Goal: Task Accomplishment & Management: Manage account settings

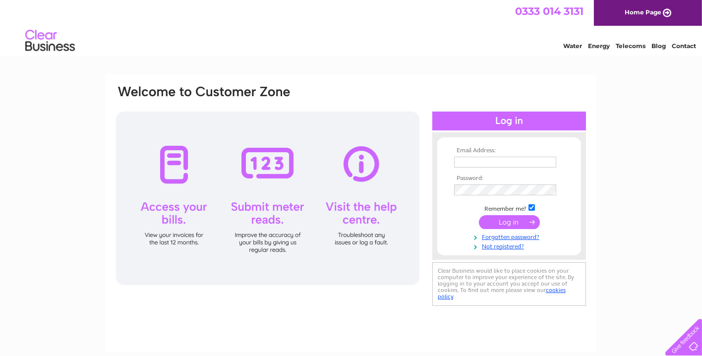
type input "lizstein68@hotmail.com"
click at [520, 221] on input "submit" at bounding box center [509, 222] width 61 height 14
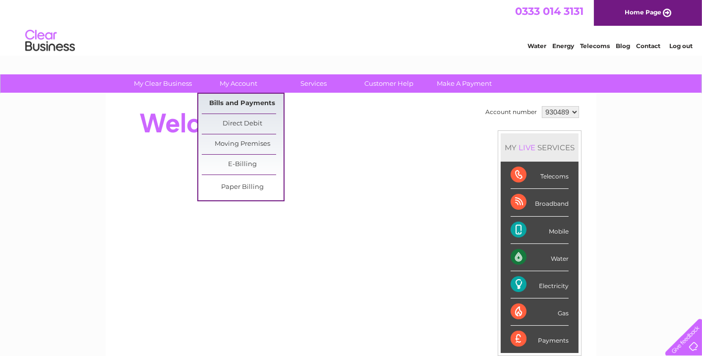
click at [244, 97] on link "Bills and Payments" at bounding box center [243, 104] width 82 height 20
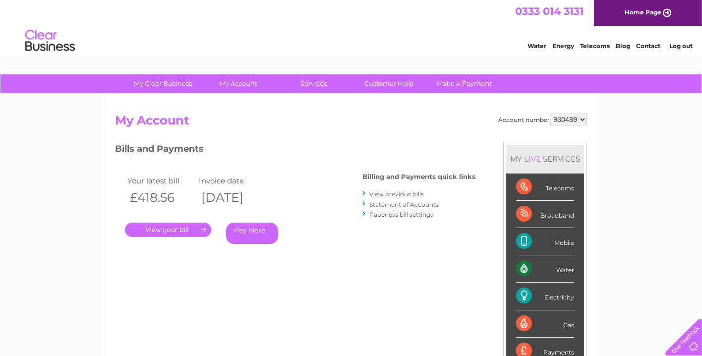
click at [183, 227] on link "." at bounding box center [168, 230] width 86 height 14
